Goal: Information Seeking & Learning: Find specific fact

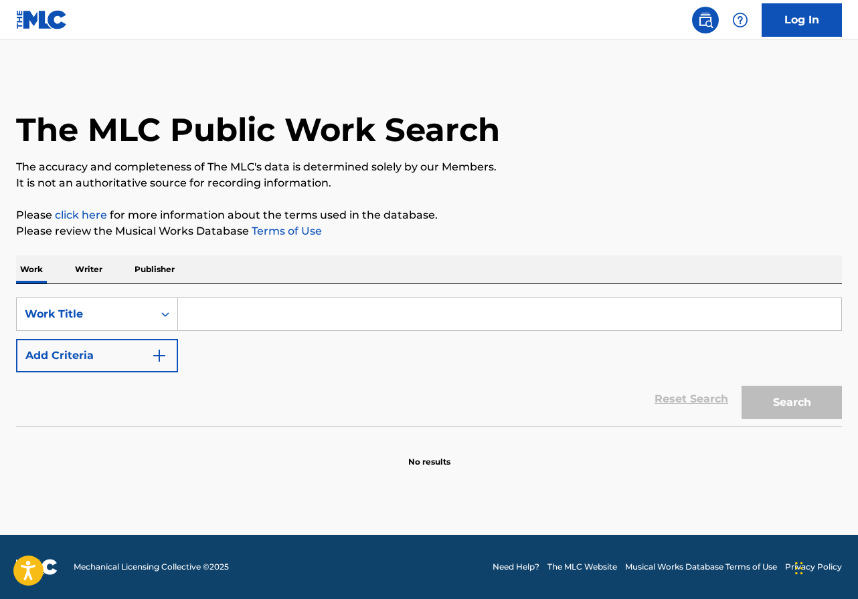
click at [704, 435] on section "No results" at bounding box center [428, 450] width 825 height 35
click at [354, 314] on input "Search Form" at bounding box center [509, 314] width 663 height 32
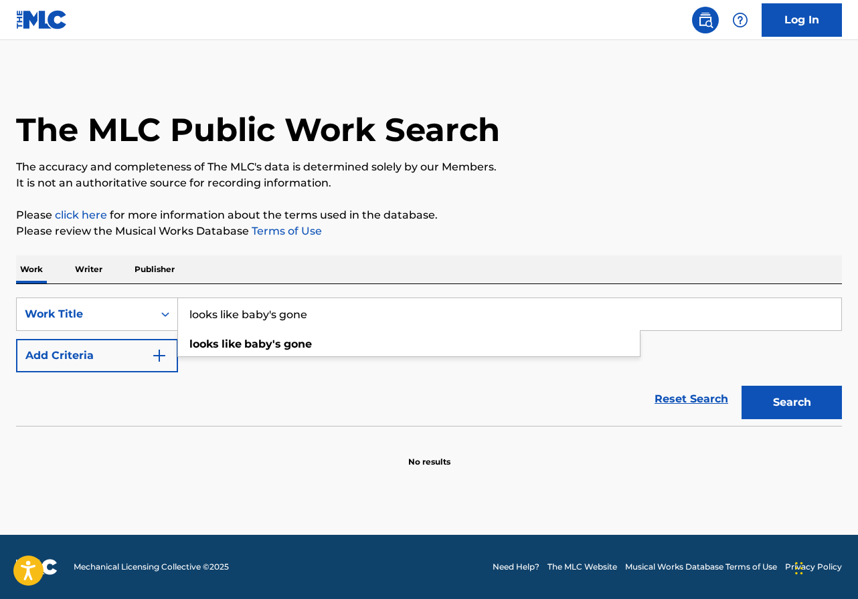
type input "looks like baby's gone"
click at [40, 353] on button "Add Criteria" at bounding box center [97, 355] width 162 height 33
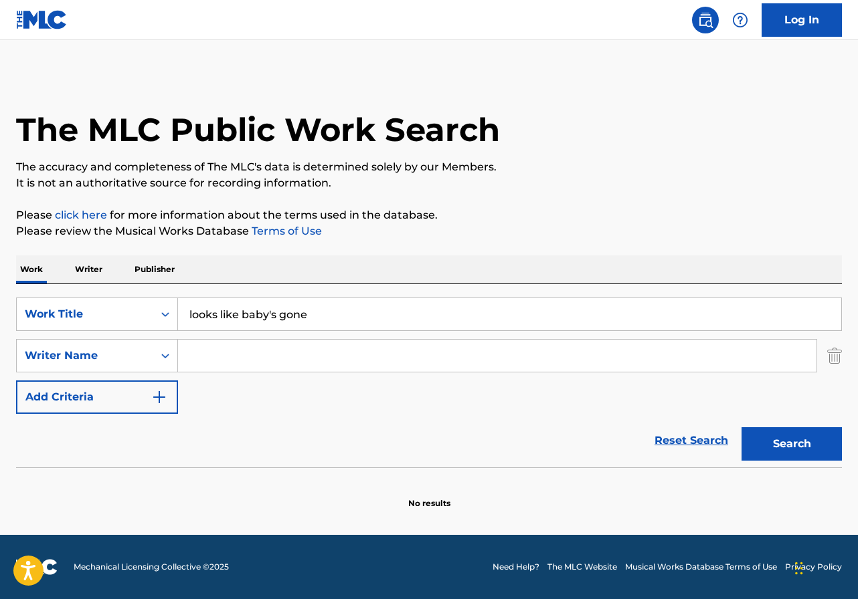
click at [256, 355] on input "Search Form" at bounding box center [497, 356] width 638 height 32
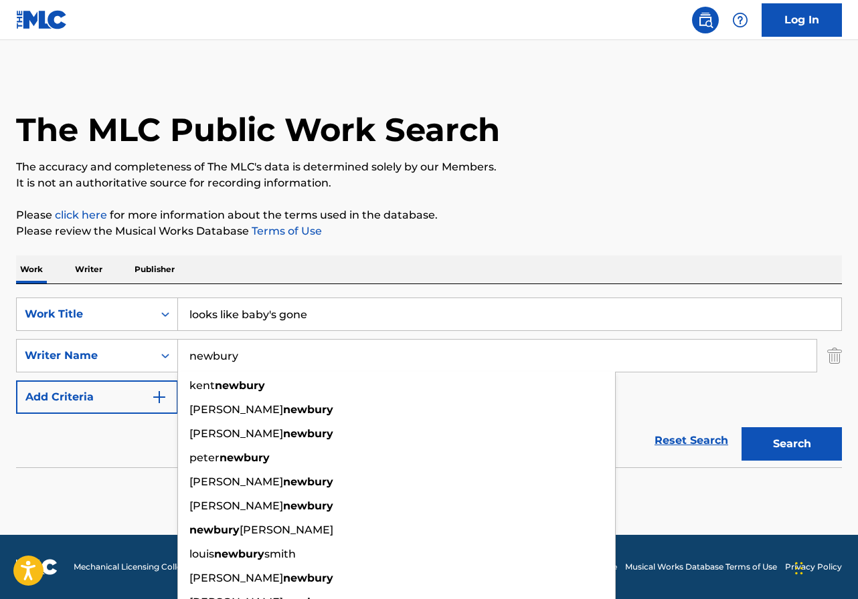
type input "newbury"
click at [741, 427] on button "Search" at bounding box center [791, 443] width 100 height 33
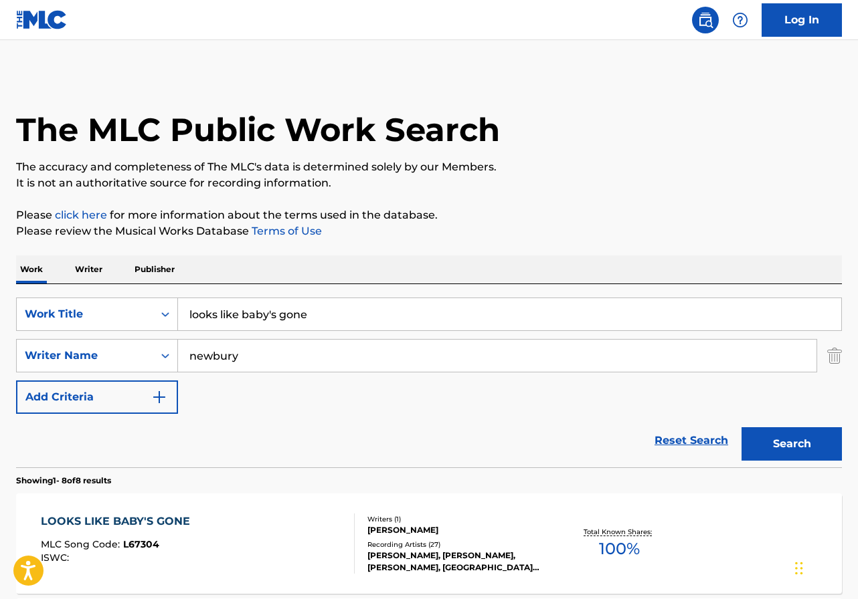
scroll to position [67, 0]
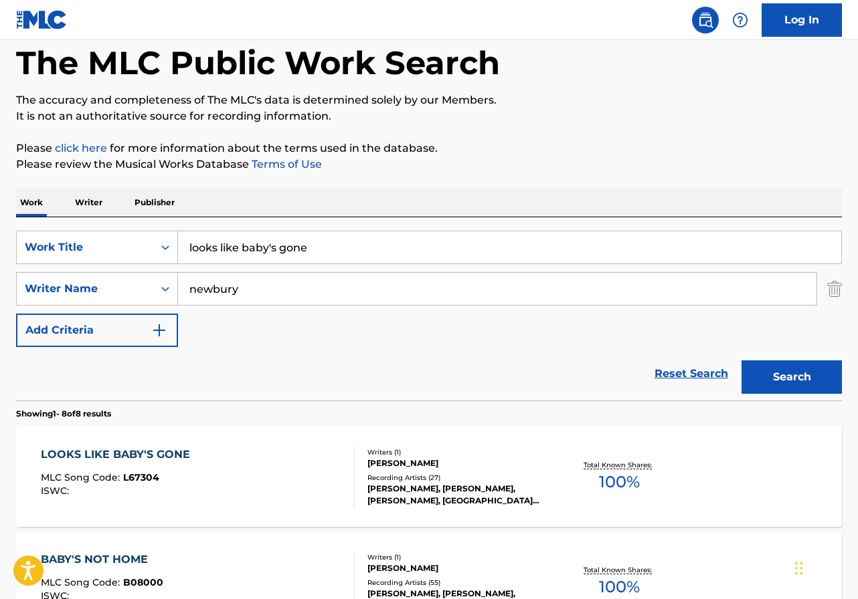
click at [235, 443] on div "LOOKS LIKE BABY'S GONE MLC Song Code : L67304 ISWC : Writers ( 1 ) [PERSON_NAME…" at bounding box center [428, 477] width 825 height 100
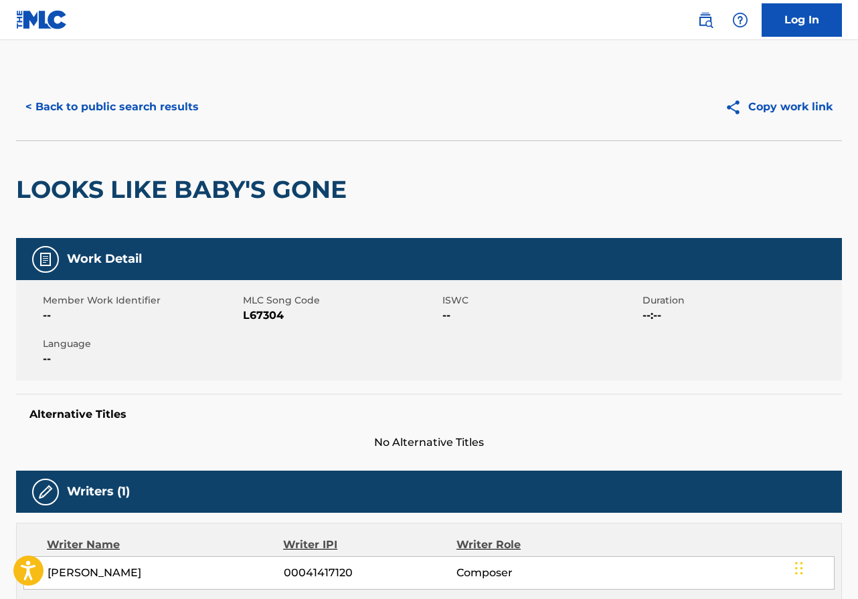
click at [270, 319] on span "L67304" at bounding box center [341, 316] width 197 height 16
copy span "L67304"
click at [124, 100] on button "< Back to public search results" at bounding box center [112, 106] width 192 height 33
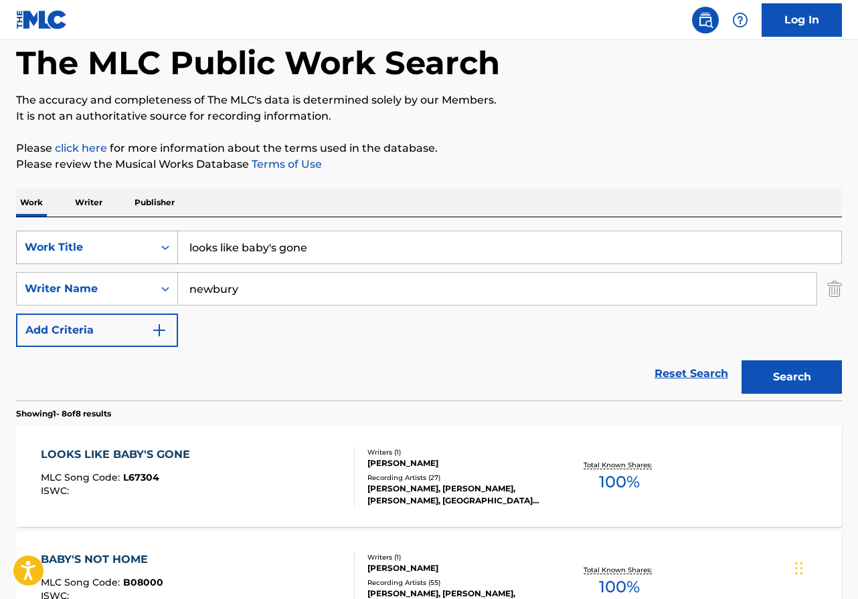
drag, startPoint x: 318, startPoint y: 242, endPoint x: 46, endPoint y: 242, distance: 271.6
click at [46, 242] on div "SearchWithCriteria5f16f509-1ae0-404b-970f-3ab6375aef89 Work Title looks like ba…" at bounding box center [428, 247] width 825 height 33
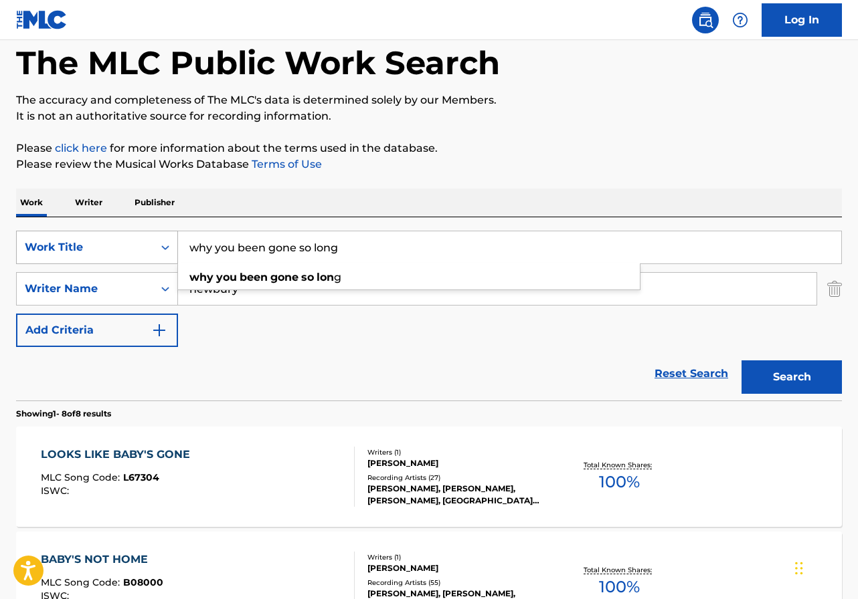
type input "why you been gone so long"
click at [741, 361] on button "Search" at bounding box center [791, 377] width 100 height 33
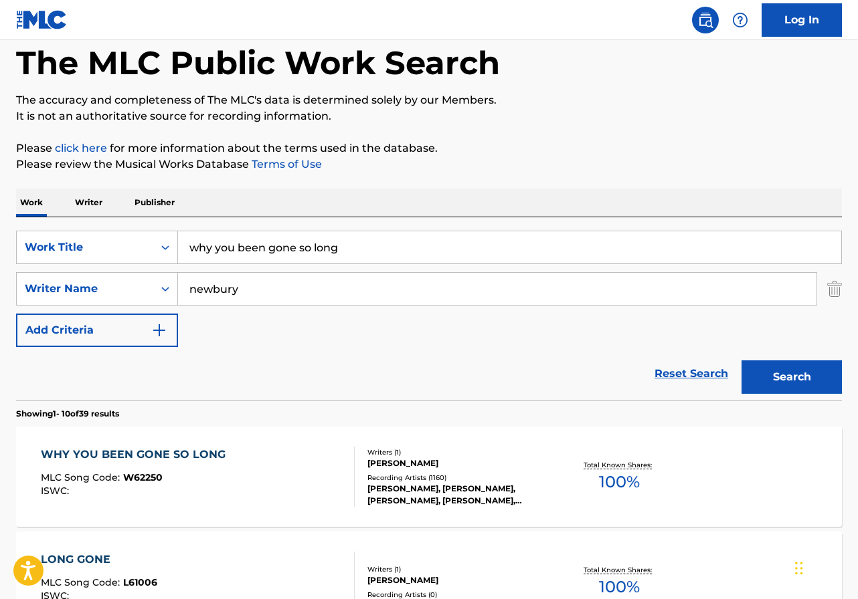
click at [208, 447] on div "WHY YOU BEEN GONE SO LONG" at bounding box center [136, 455] width 191 height 16
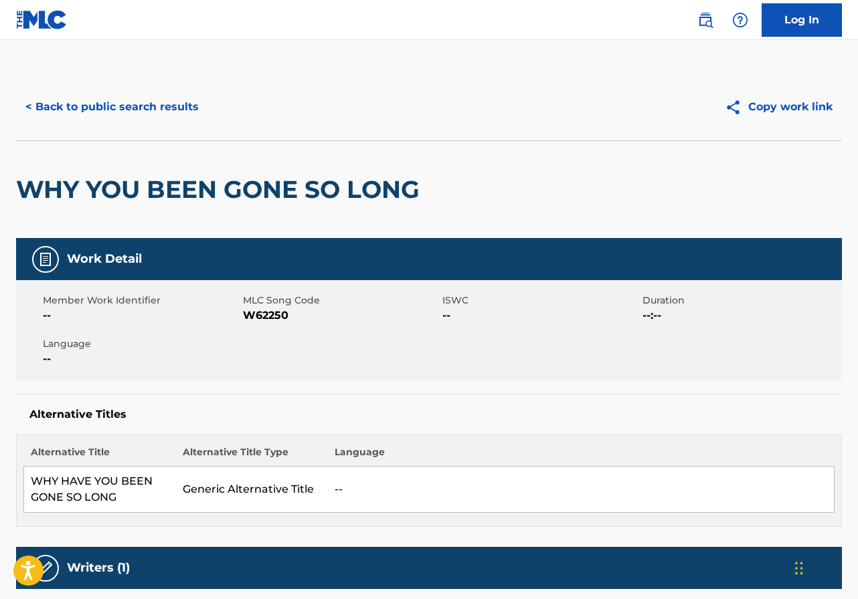
click at [269, 309] on span "W62250" at bounding box center [341, 316] width 197 height 16
copy span "W62250"
click at [751, 419] on h5 "Alternative Titles" at bounding box center [428, 414] width 799 height 13
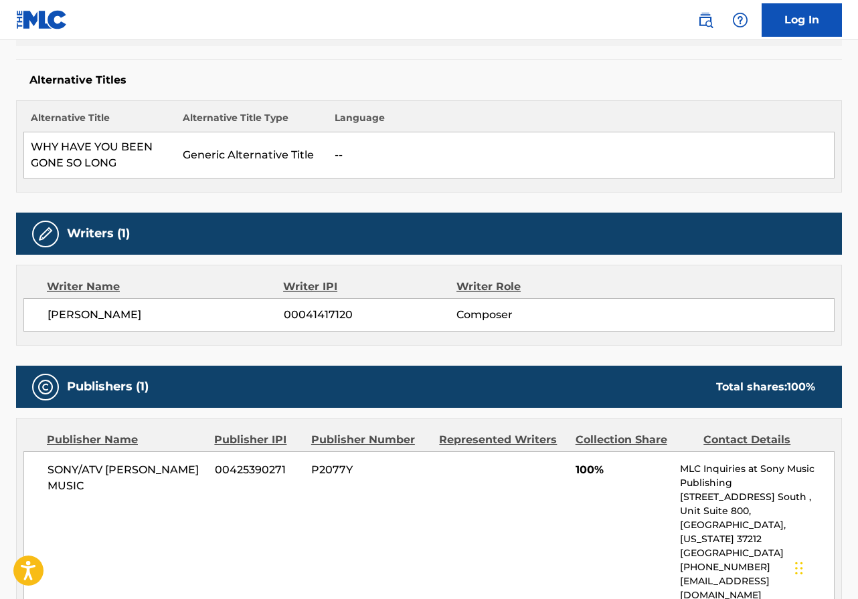
scroll to position [401, 0]
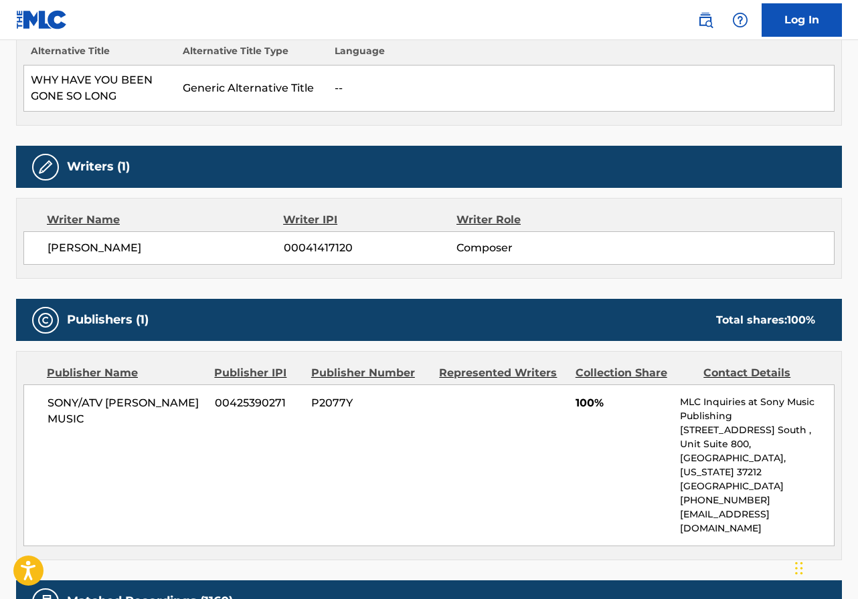
drag, startPoint x: 724, startPoint y: 115, endPoint x: 706, endPoint y: 115, distance: 17.4
click at [724, 115] on div "Alternative Title Alternative Title Type Language WHY HAVE YOU BEEN GONE SO LON…" at bounding box center [428, 79] width 825 height 92
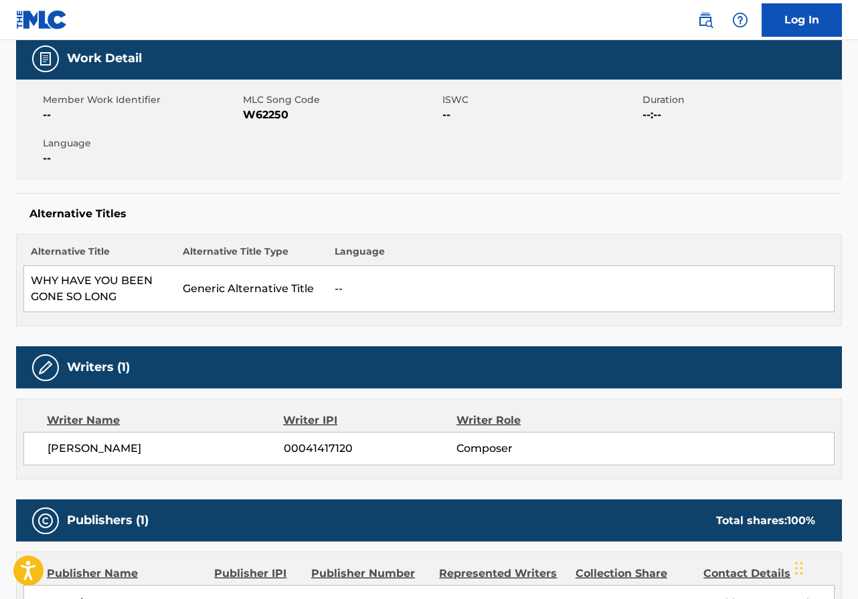
scroll to position [0, 0]
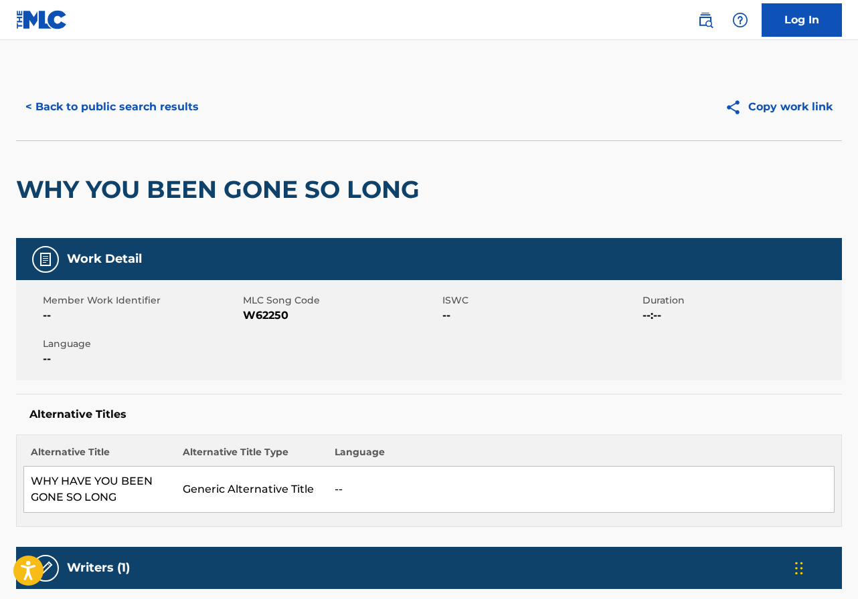
click at [249, 305] on span "MLC Song Code" at bounding box center [341, 301] width 197 height 14
click at [256, 320] on span "W62250" at bounding box center [341, 316] width 197 height 16
copy span "W62250"
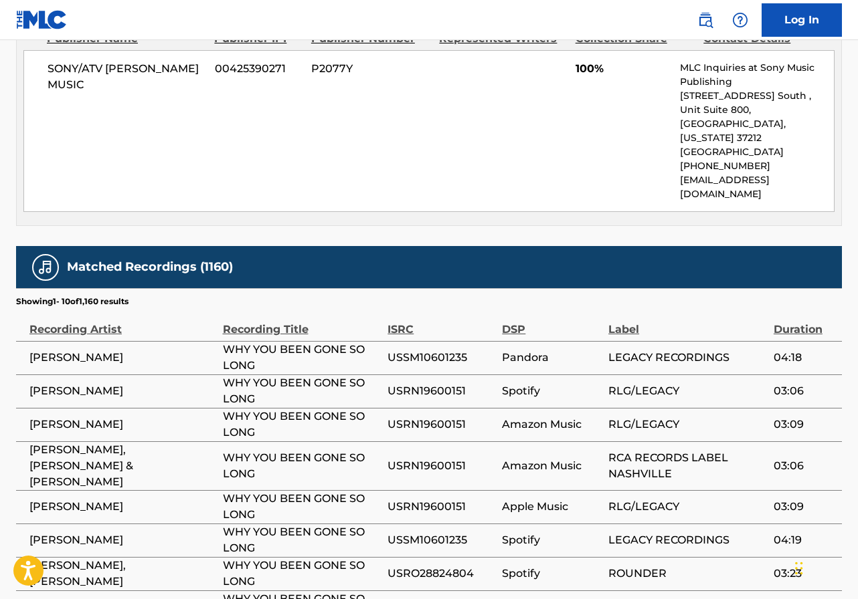
scroll to position [67, 0]
